Goal: Complete application form

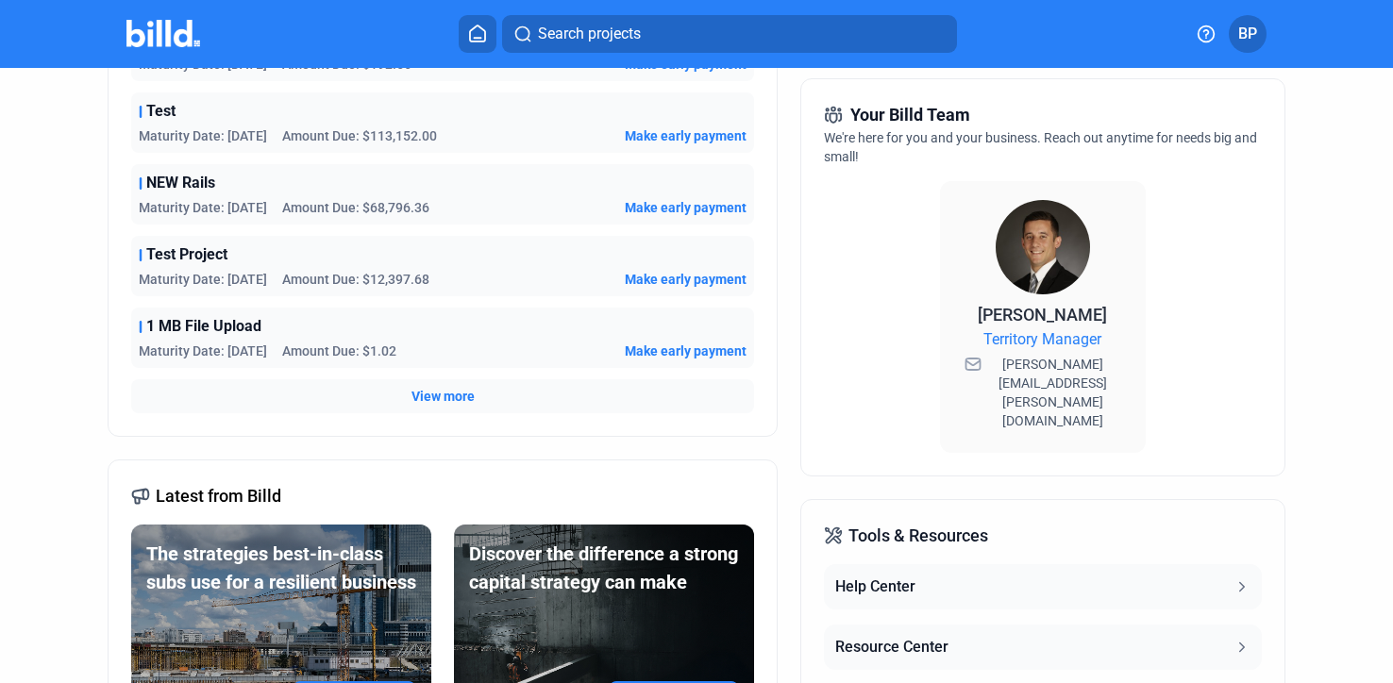
scroll to position [680, 0]
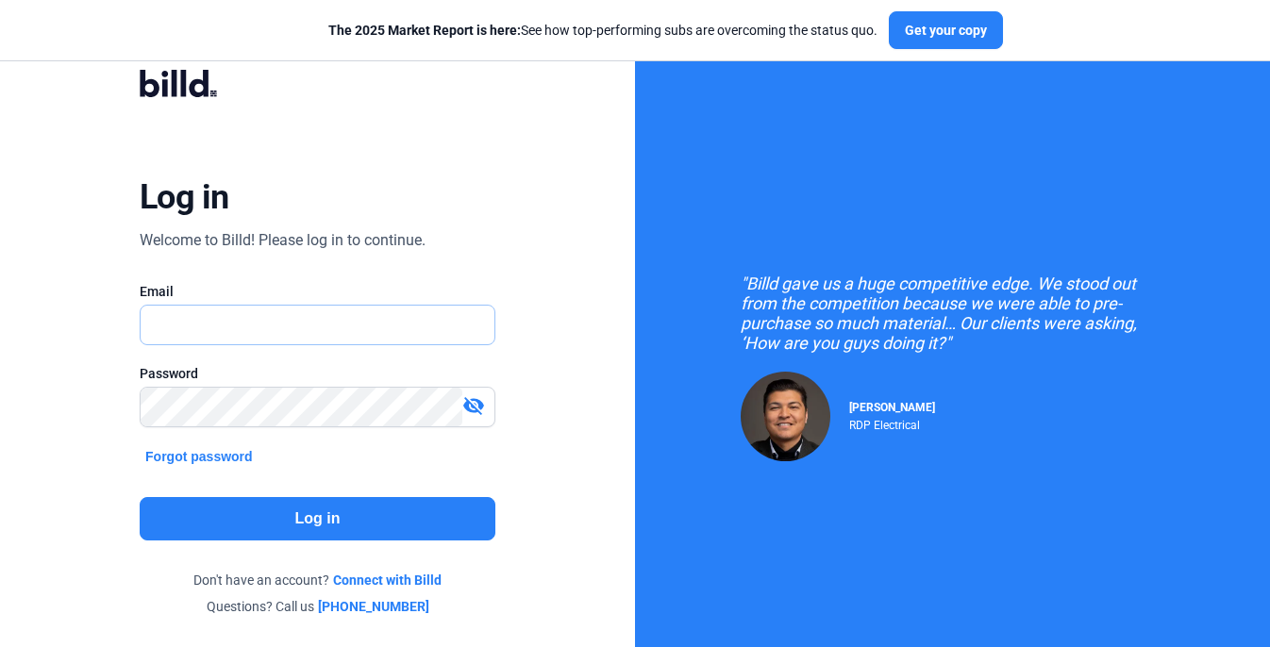
type input "[PERSON_NAME][EMAIL_ADDRESS][DOMAIN_NAME]"
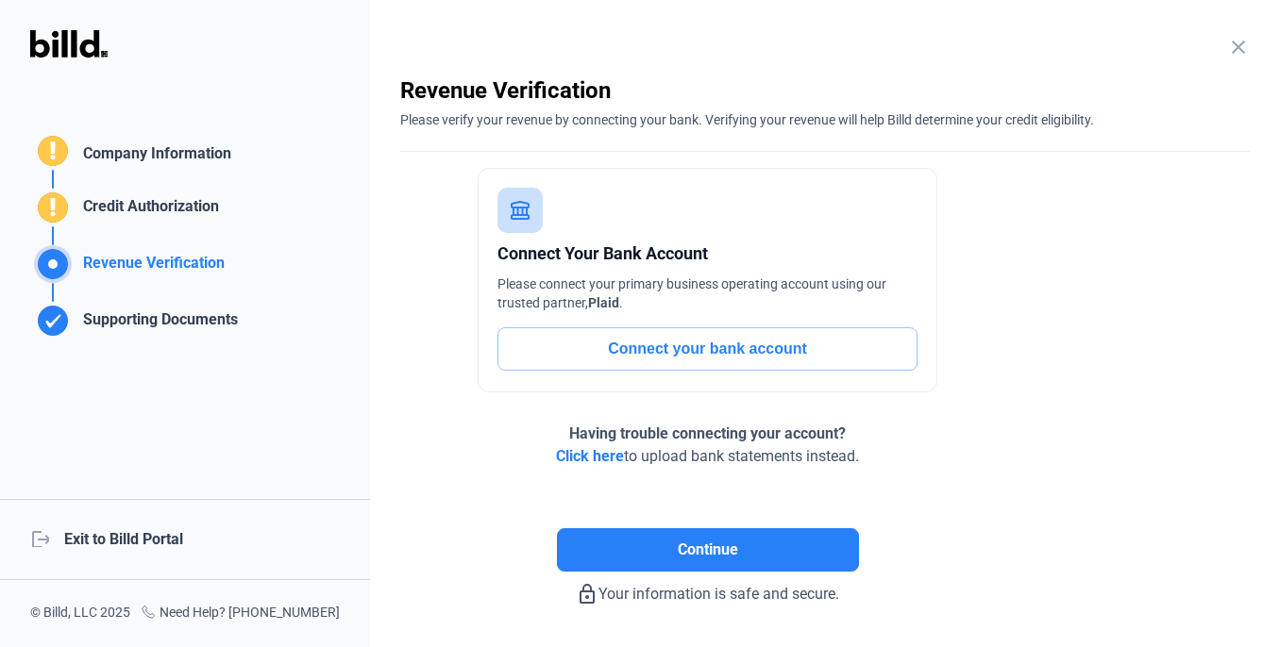
click at [1235, 48] on mat-icon "close" at bounding box center [1238, 47] width 23 height 23
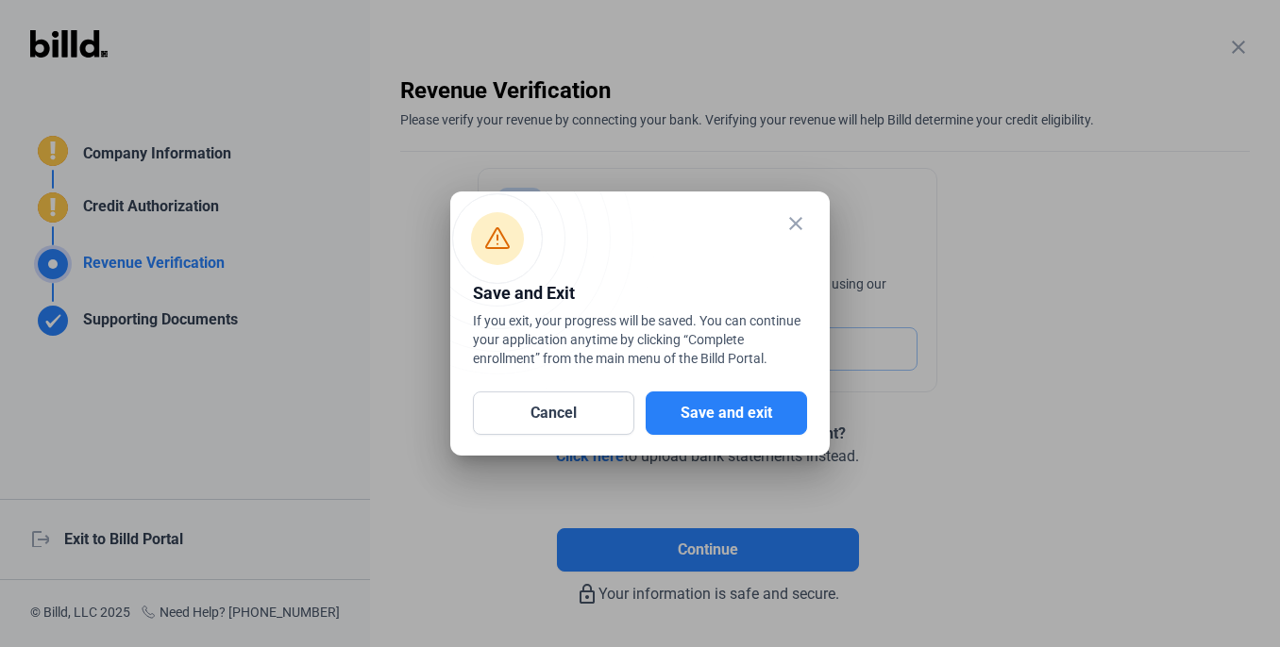
click at [789, 225] on mat-icon "close" at bounding box center [795, 223] width 23 height 23
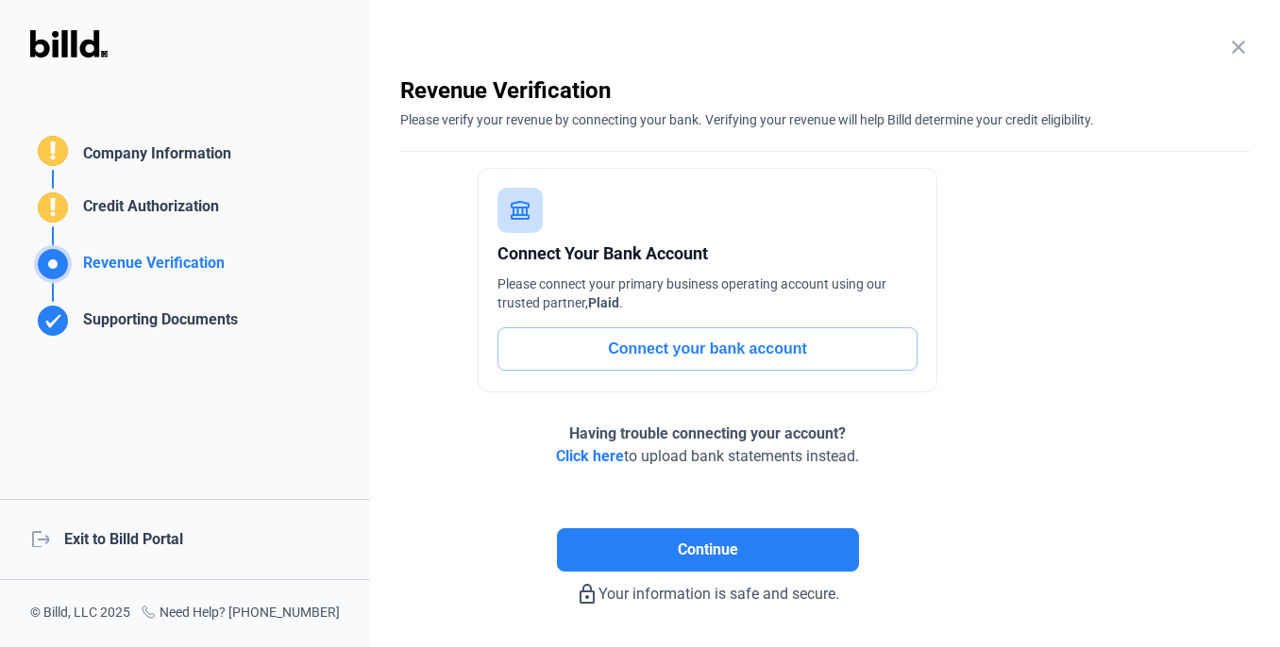
click at [1235, 51] on mat-icon "close" at bounding box center [1238, 47] width 23 height 23
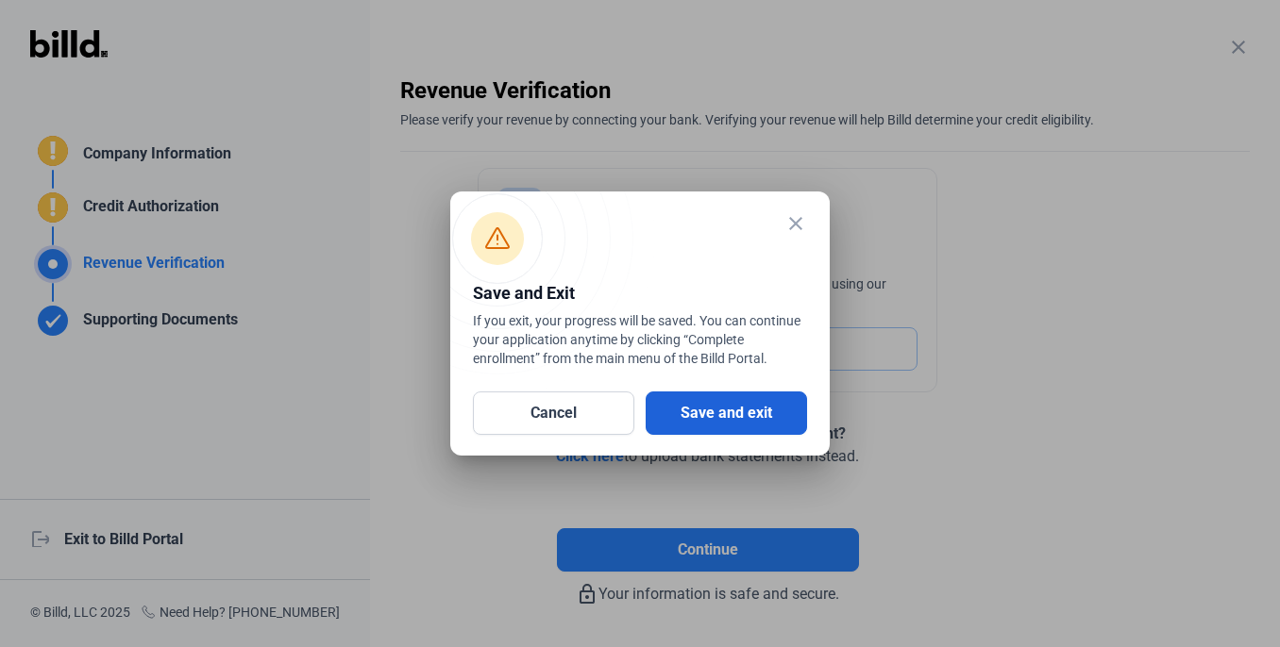
click at [728, 408] on button "Save and exit" at bounding box center [726, 413] width 161 height 43
